Goal: Task Accomplishment & Management: Complete application form

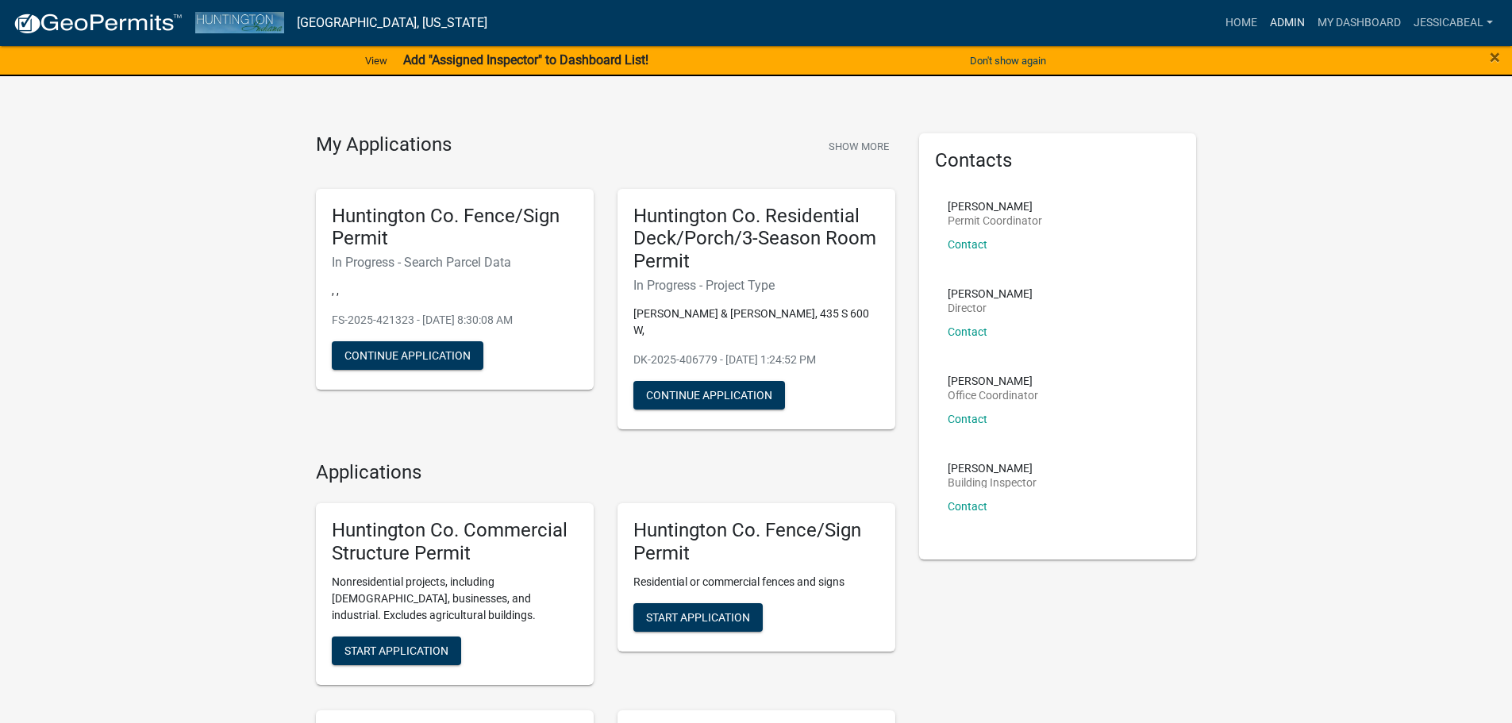
click at [1281, 26] on link "Admin" at bounding box center [1288, 23] width 48 height 30
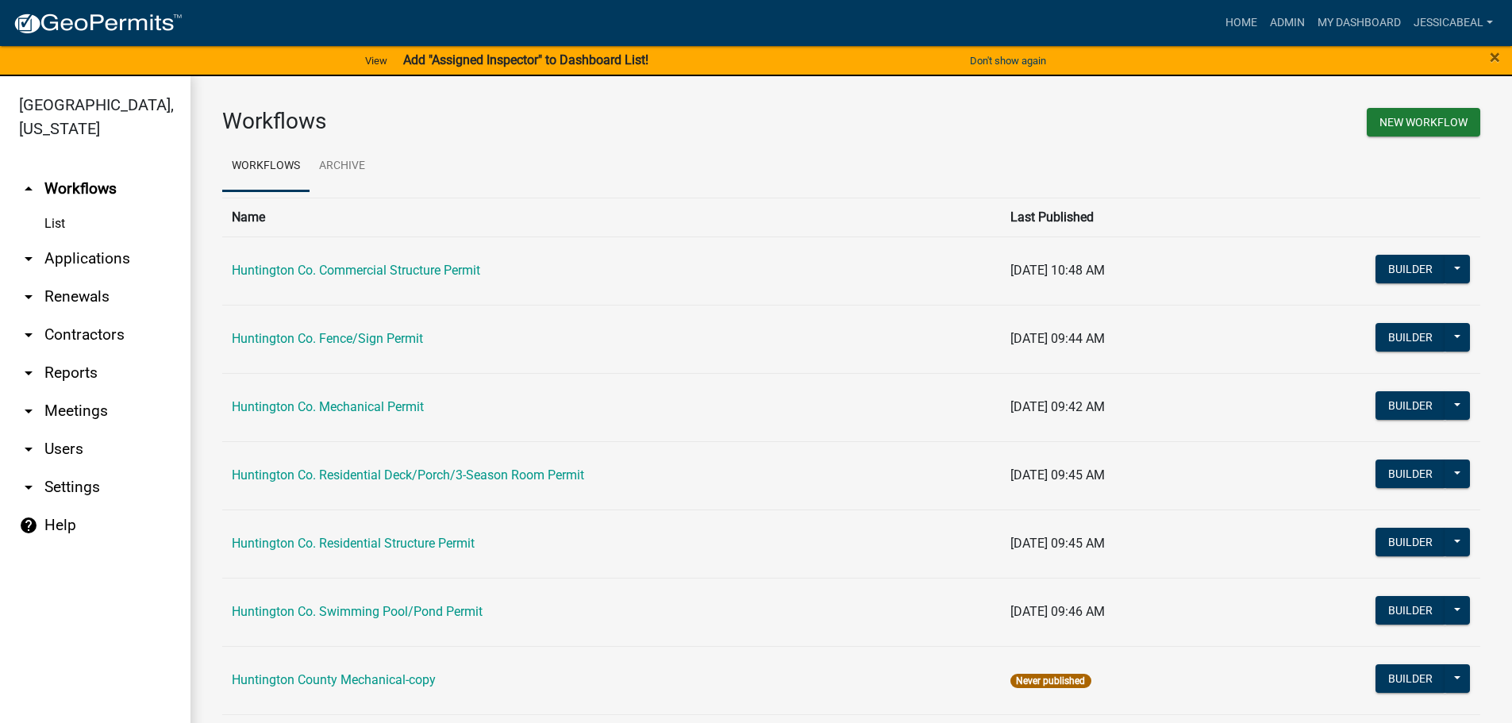
click at [78, 253] on link "arrow_drop_down Applications" at bounding box center [95, 259] width 191 height 38
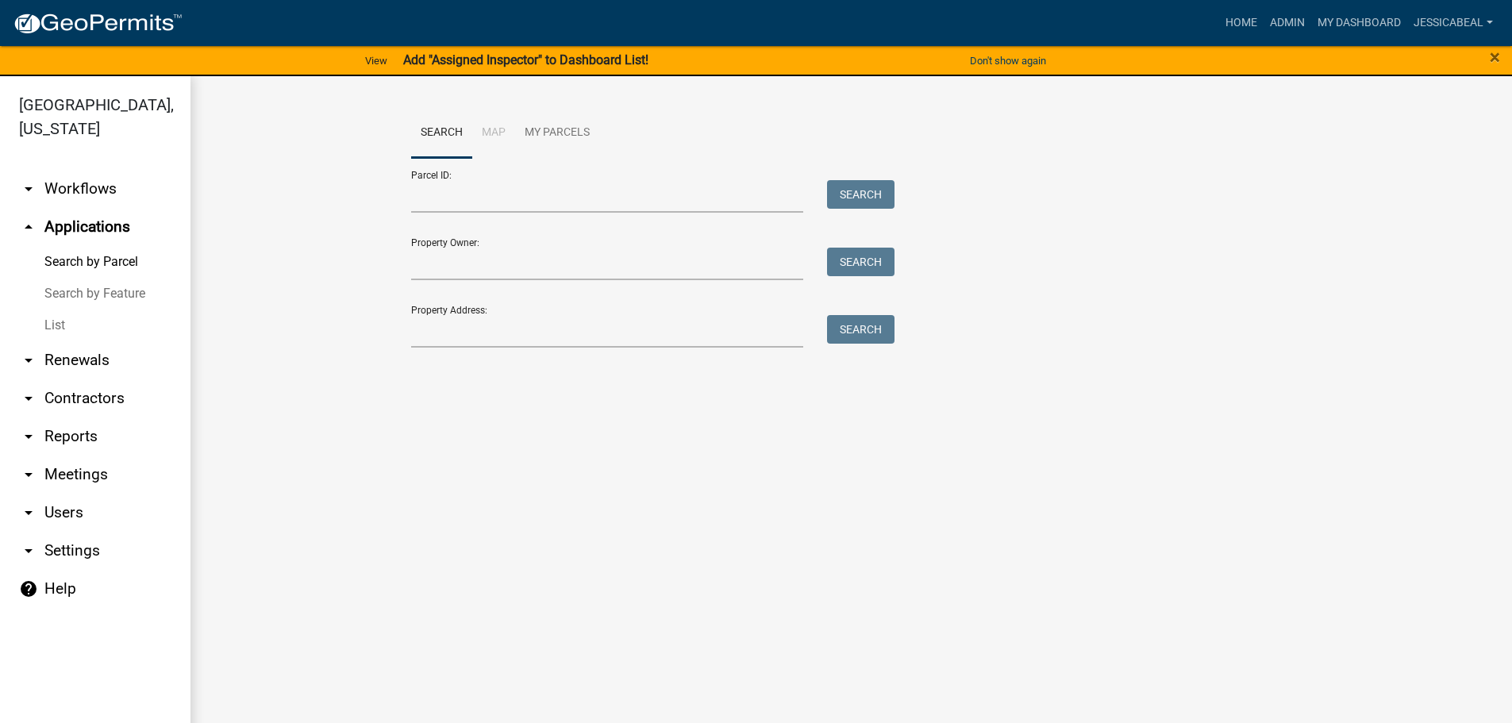
click at [62, 328] on link "List" at bounding box center [95, 326] width 191 height 32
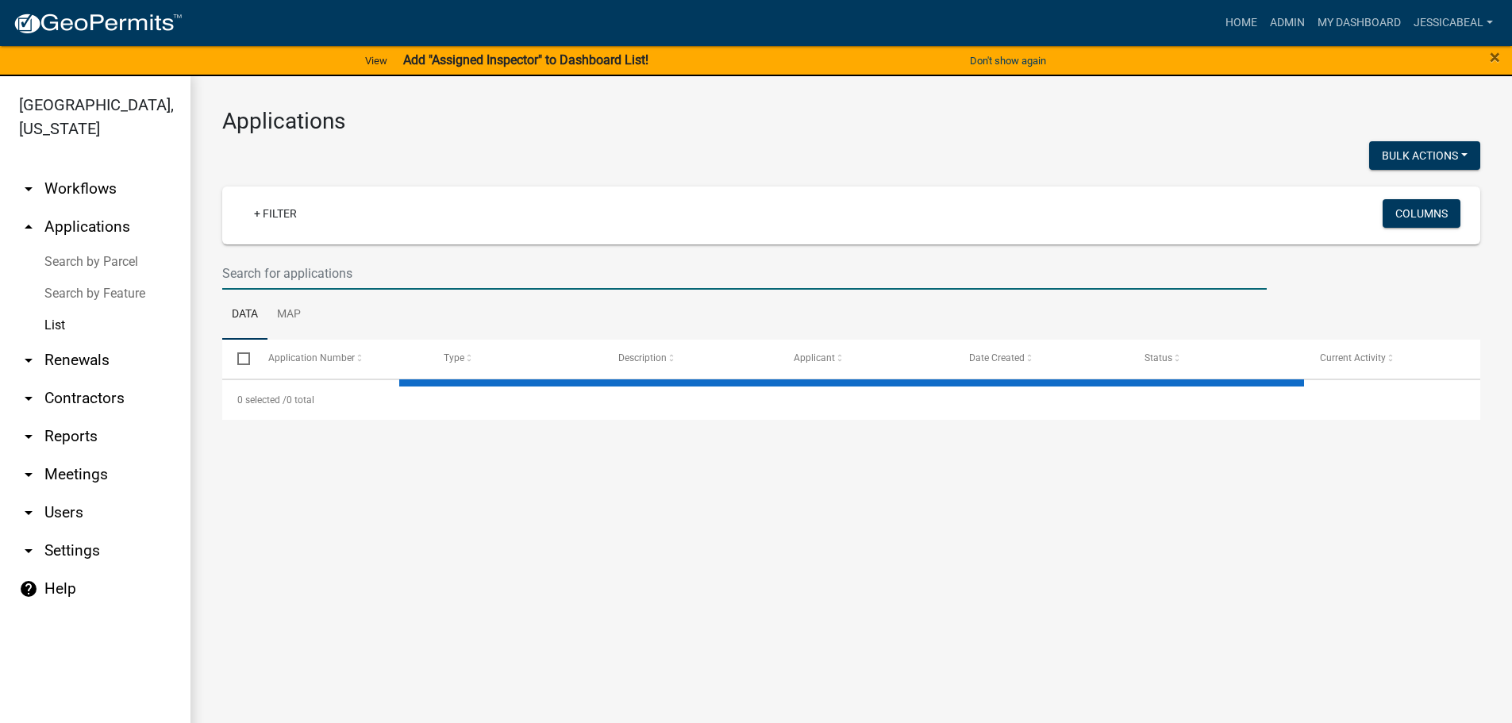
click at [267, 273] on input "text" at bounding box center [744, 273] width 1045 height 33
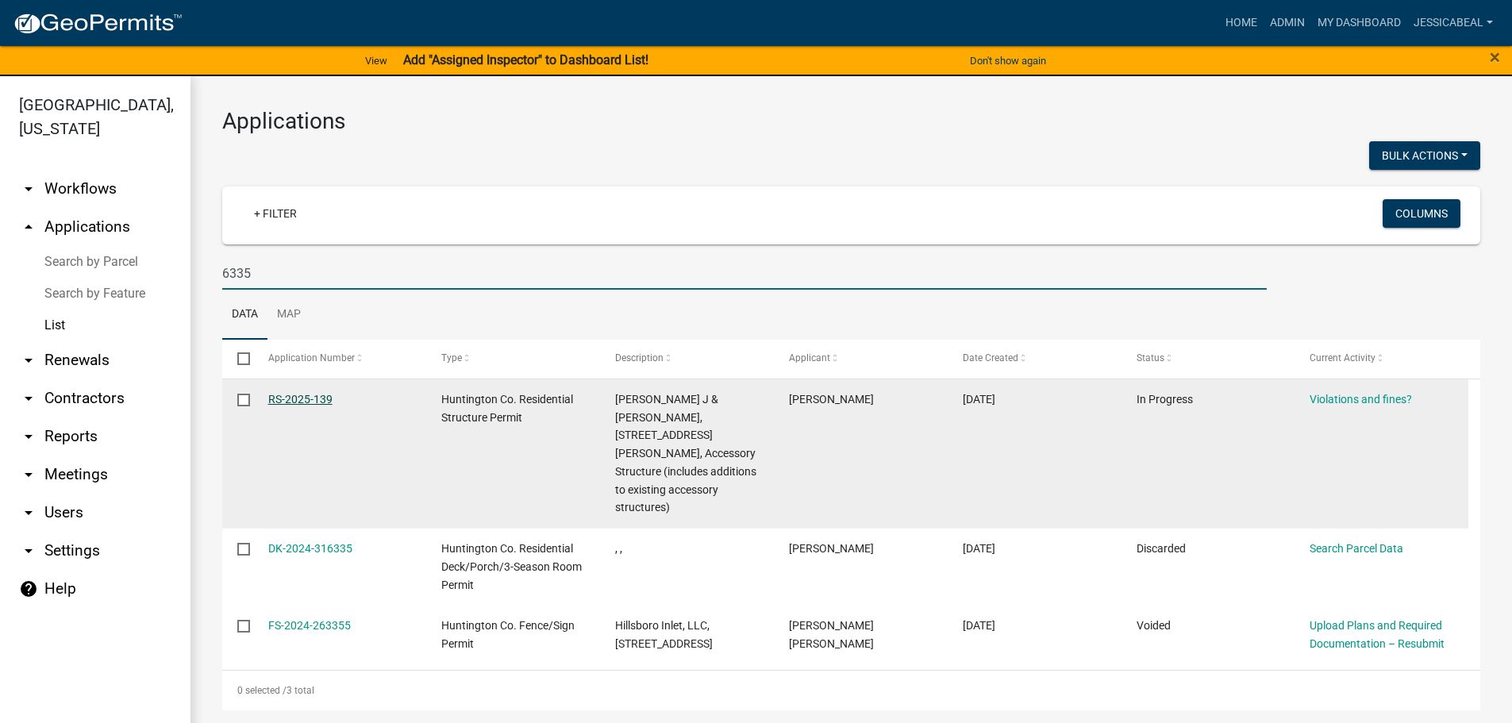
type input "6335"
click at [273, 397] on link "RS-2025-139" at bounding box center [300, 399] width 64 height 13
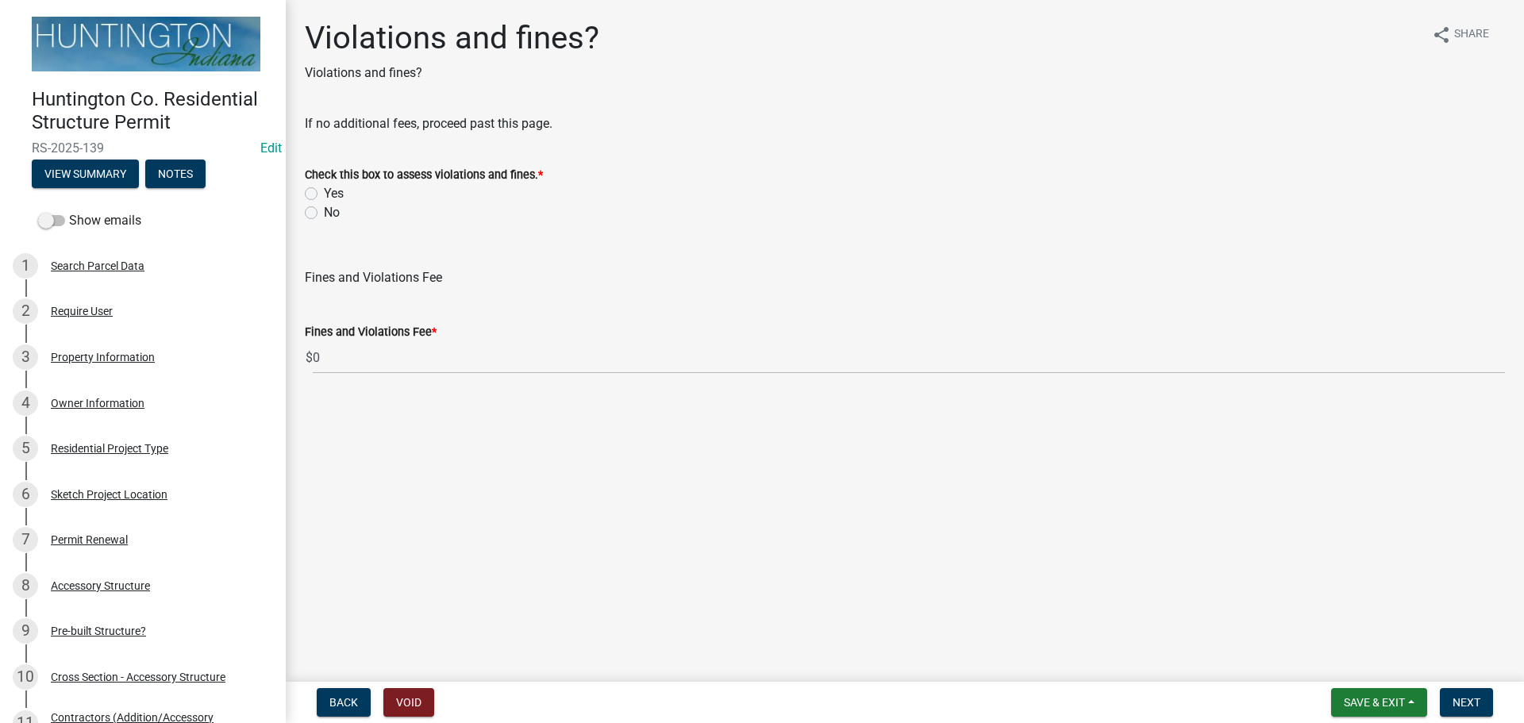
click at [324, 214] on label "No" at bounding box center [332, 212] width 16 height 19
click at [324, 214] on input "No" at bounding box center [329, 208] width 10 height 10
radio input "true"
click at [1463, 692] on button "Next" at bounding box center [1466, 702] width 53 height 29
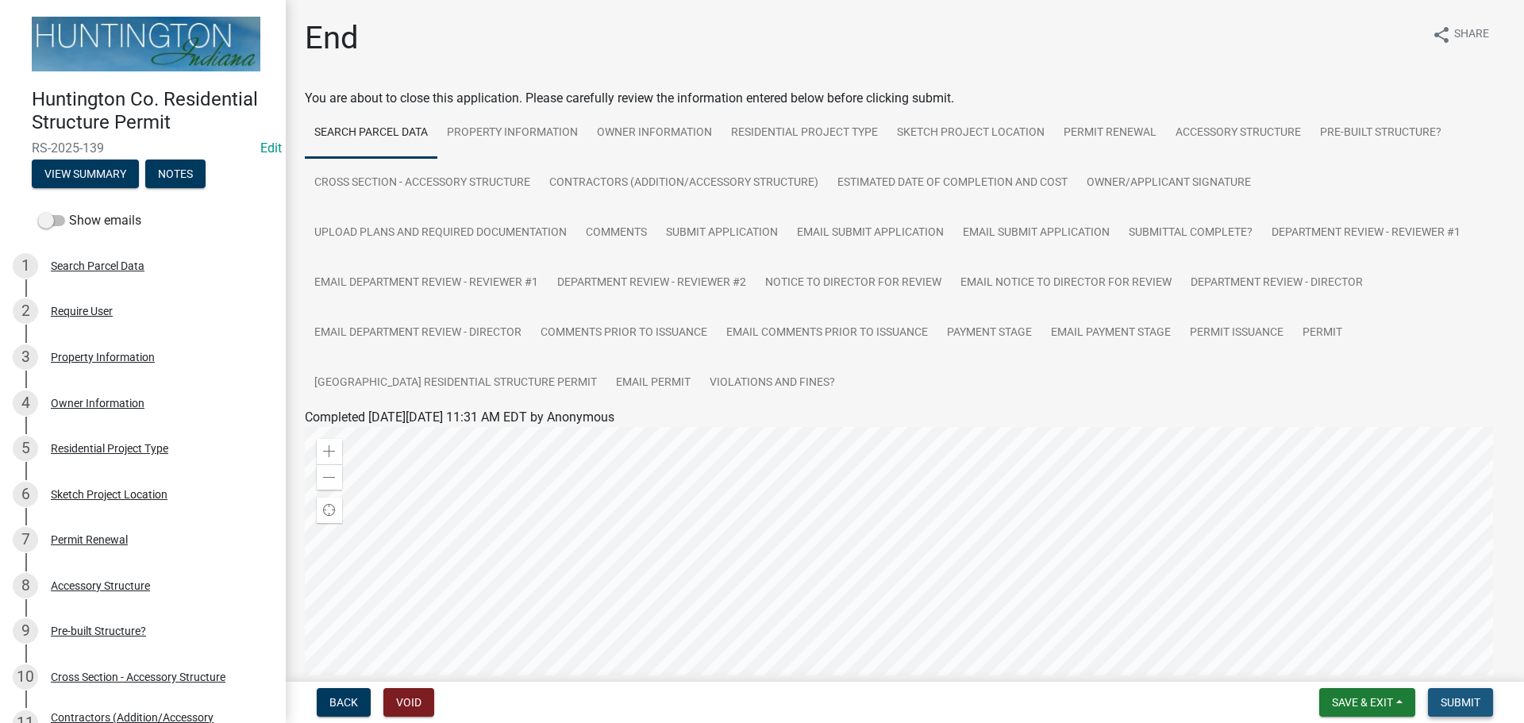
click at [1458, 689] on button "Submit" at bounding box center [1460, 702] width 65 height 29
